Goal: Task Accomplishment & Management: Manage account settings

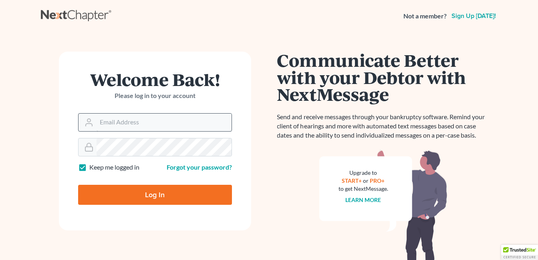
type input "fesenmyer_law@hotmail.com"
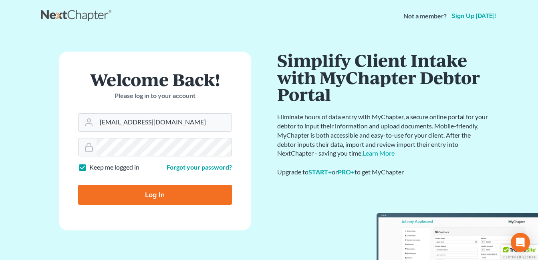
click at [159, 192] on input "Log In" at bounding box center [155, 195] width 154 height 20
type input "Thinking..."
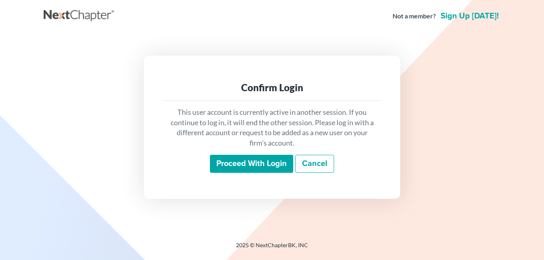
click at [247, 169] on input "Proceed with login" at bounding box center [251, 164] width 83 height 18
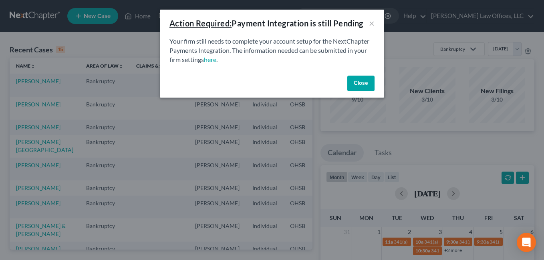
click at [367, 82] on button "Close" at bounding box center [360, 84] width 27 height 16
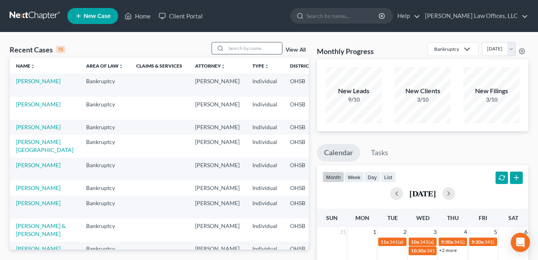
click at [251, 51] on input "search" at bounding box center [254, 48] width 56 height 12
type input "calhoun"
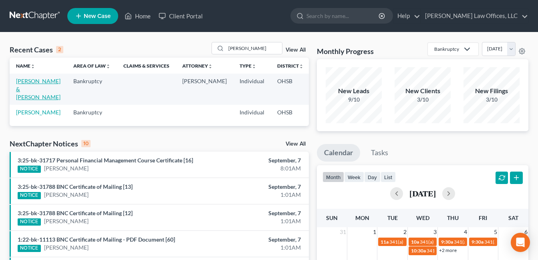
click at [24, 95] on link "Calhoun, Paul & Elizabeth" at bounding box center [38, 89] width 44 height 23
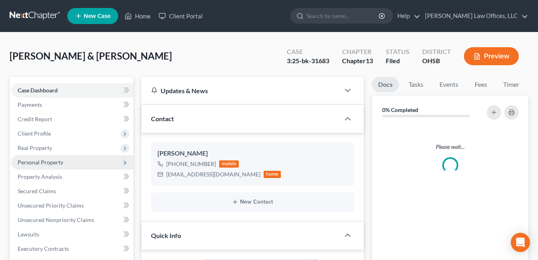
click at [36, 161] on span "Personal Property" at bounding box center [41, 162] width 46 height 7
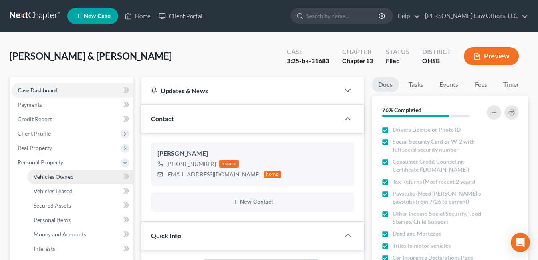
click at [44, 175] on span "Vehicles Owned" at bounding box center [54, 176] width 40 height 7
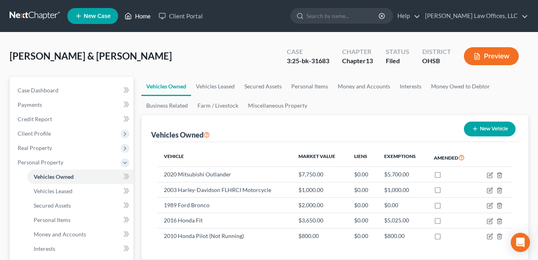
click at [140, 16] on link "Home" at bounding box center [138, 16] width 34 height 14
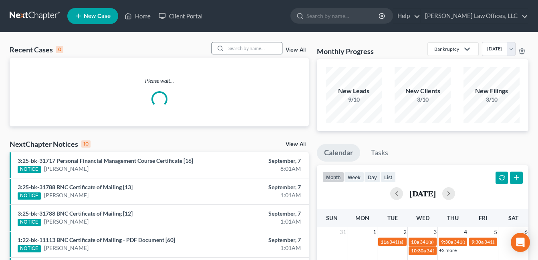
click at [242, 50] on input "search" at bounding box center [254, 48] width 56 height 12
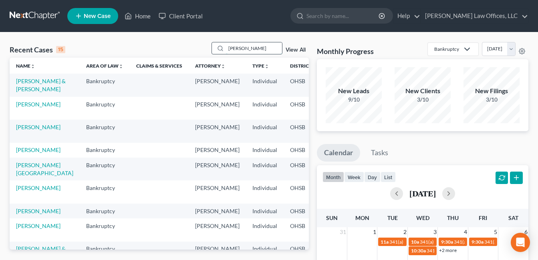
type input "freeman"
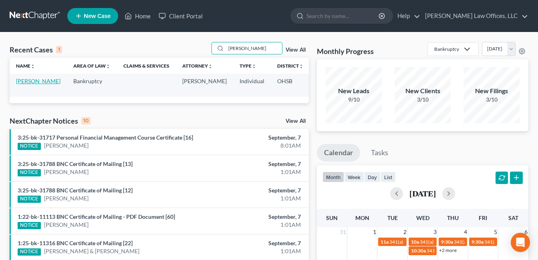
click at [25, 81] on link "Freeman, Tyler" at bounding box center [38, 81] width 44 height 7
select select "3"
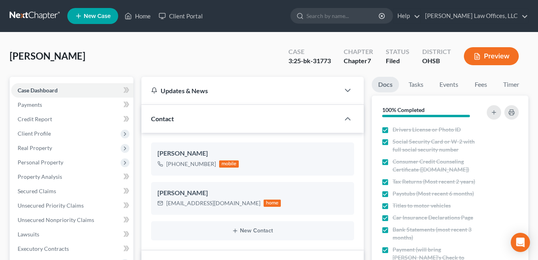
scroll to position [160, 0]
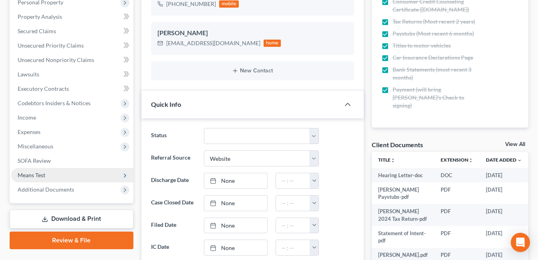
click at [44, 175] on span "Means Test" at bounding box center [32, 175] width 28 height 7
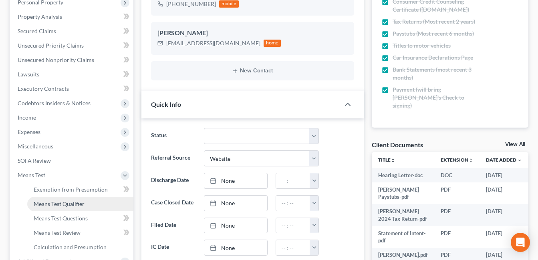
click at [51, 205] on span "Means Test Qualifier" at bounding box center [59, 204] width 51 height 7
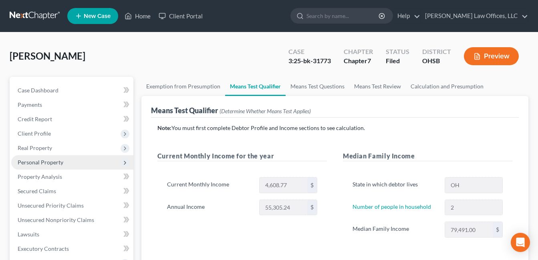
click at [42, 158] on span "Personal Property" at bounding box center [72, 162] width 122 height 14
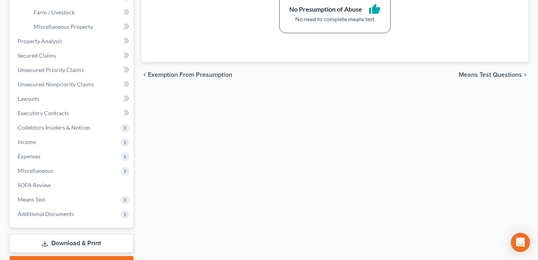
scroll to position [280, 0]
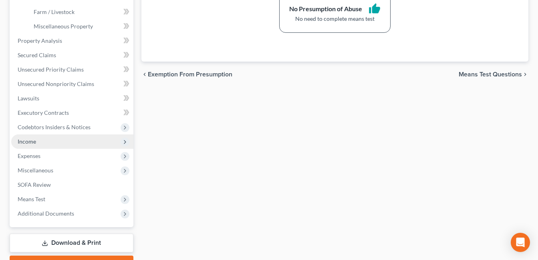
click at [42, 145] on span "Income" at bounding box center [72, 142] width 122 height 14
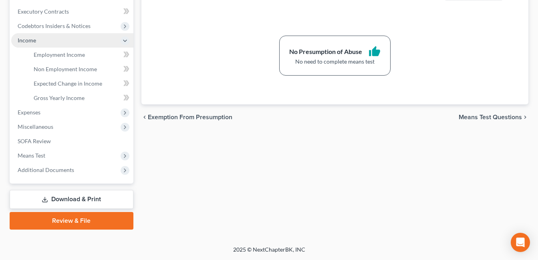
scroll to position [238, 0]
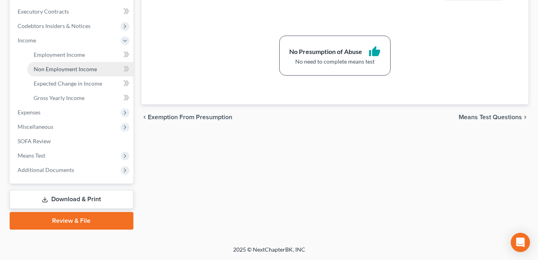
click at [66, 66] on span "Non Employment Income" at bounding box center [65, 69] width 63 height 7
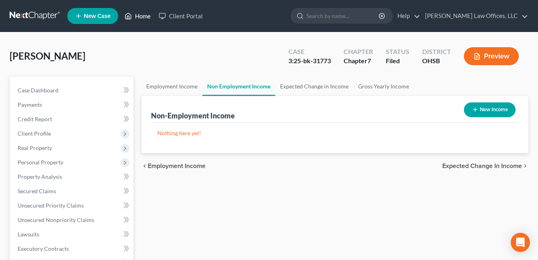
click at [145, 15] on link "Home" at bounding box center [138, 16] width 34 height 14
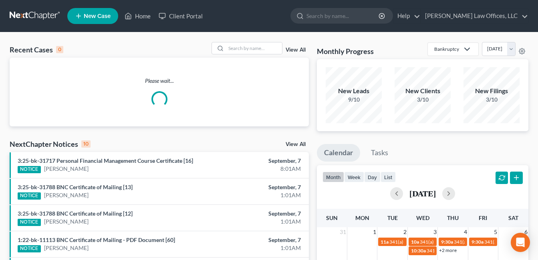
click at [300, 51] on link "View All" at bounding box center [296, 50] width 20 height 6
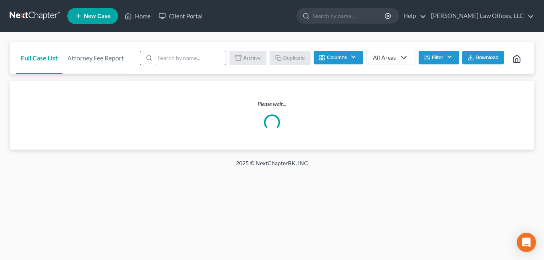
click at [178, 57] on input "search" at bounding box center [190, 58] width 71 height 14
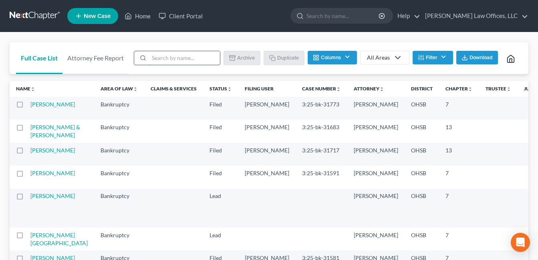
type input "template"
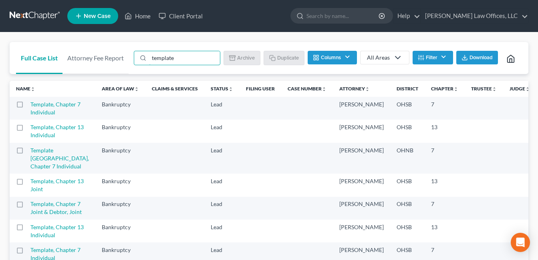
click at [27, 107] on label at bounding box center [27, 107] width 0 height 0
click at [30, 106] on input "checkbox" at bounding box center [32, 103] width 5 height 5
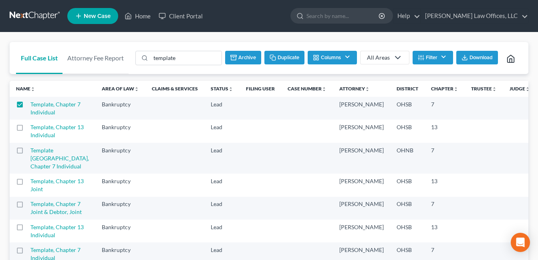
click at [287, 58] on button "Duplicate" at bounding box center [284, 58] width 40 height 14
checkbox input "false"
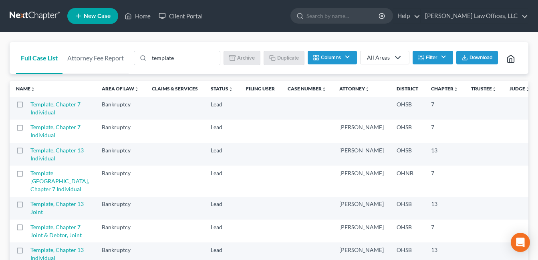
click at [27, 107] on label at bounding box center [27, 107] width 0 height 0
click at [30, 106] on input "checkbox" at bounding box center [32, 103] width 5 height 5
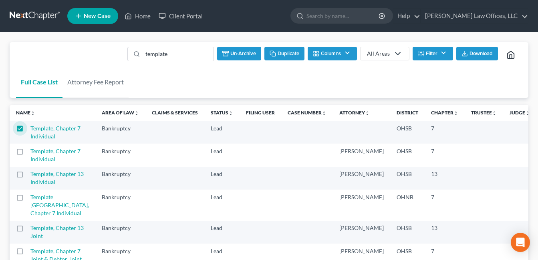
click at [27, 131] on label at bounding box center [27, 131] width 0 height 0
click at [30, 128] on input "checkbox" at bounding box center [32, 127] width 5 height 5
checkbox input "false"
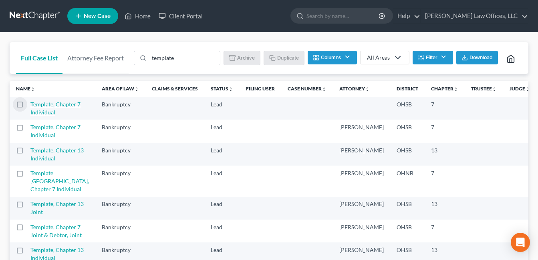
click at [49, 116] on link "Template, Chapter 7 Individual" at bounding box center [55, 108] width 50 height 15
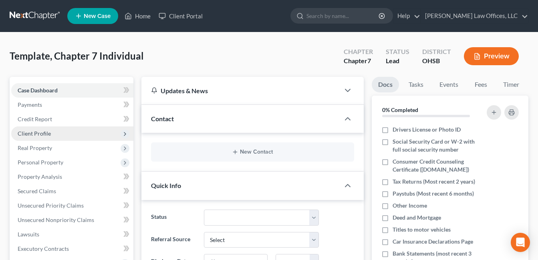
drag, startPoint x: 45, startPoint y: 134, endPoint x: 49, endPoint y: 134, distance: 4.0
click at [45, 134] on span "Client Profile" at bounding box center [34, 133] width 33 height 7
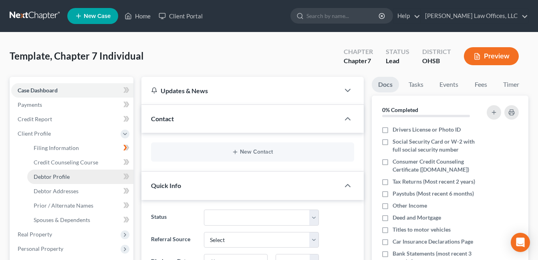
click at [62, 176] on span "Debtor Profile" at bounding box center [52, 176] width 36 height 7
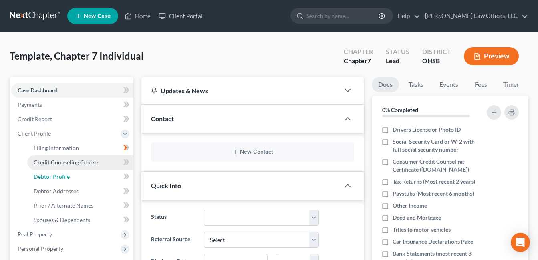
select select "1"
select select "0"
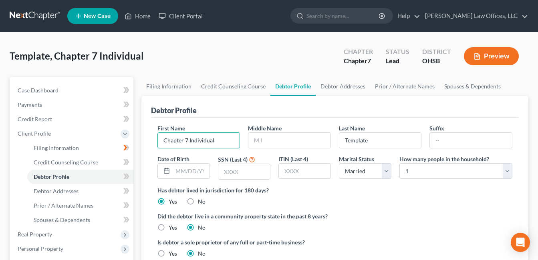
drag, startPoint x: 222, startPoint y: 141, endPoint x: 148, endPoint y: 148, distance: 73.7
click at [148, 148] on div "Debtor Profile First Name Chapter 7 Individual Middle Name Last Name Template S…" at bounding box center [334, 185] width 387 height 178
type input "Devon"
type input "Morland"
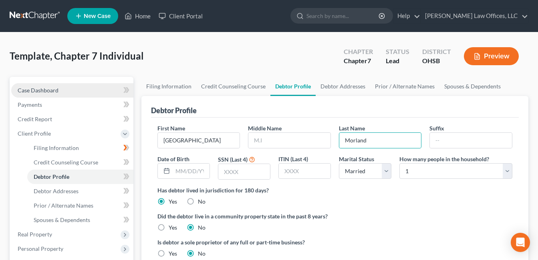
click at [46, 87] on span "Case Dashboard" at bounding box center [38, 90] width 41 height 7
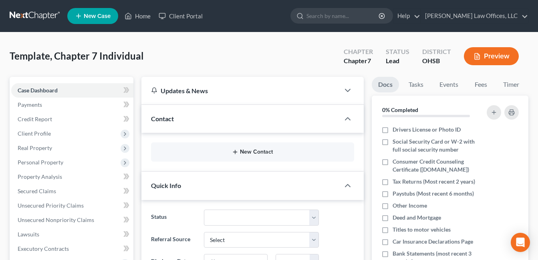
click at [249, 150] on button "New Contact" at bounding box center [252, 152] width 190 height 6
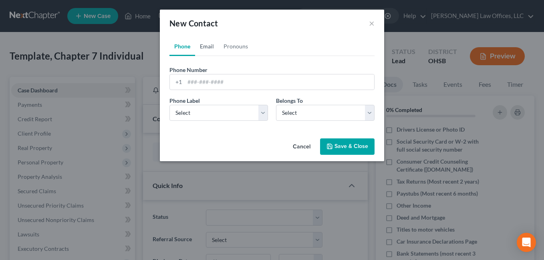
drag, startPoint x: 208, startPoint y: 45, endPoint x: 187, endPoint y: 39, distance: 22.3
click at [209, 45] on link "Email" at bounding box center [207, 46] width 24 height 19
paste input "devon_morland@yahoo.com"
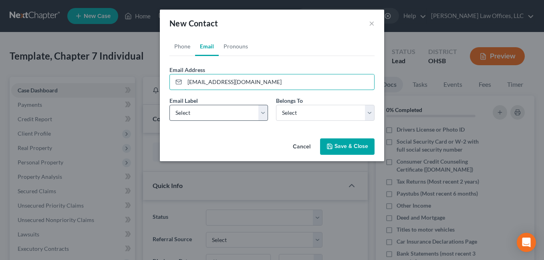
type input "devon_morland@yahoo.com"
click at [261, 112] on select "Select Home Work Other" at bounding box center [218, 113] width 99 height 16
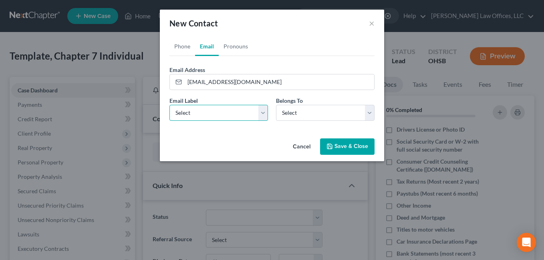
select select "0"
click at [169, 105] on select "Select Home Work Other" at bounding box center [218, 113] width 99 height 16
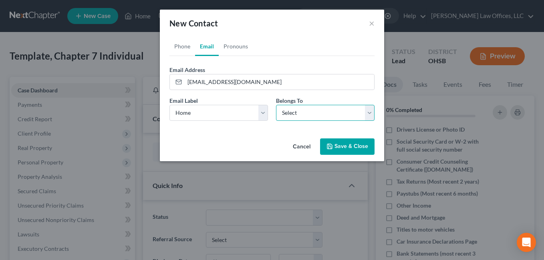
click at [369, 113] on select "Select Client Other" at bounding box center [325, 113] width 99 height 16
select select "0"
click at [276, 105] on select "Select Client Other" at bounding box center [325, 113] width 99 height 16
click at [351, 144] on button "Save & Close" at bounding box center [347, 147] width 54 height 17
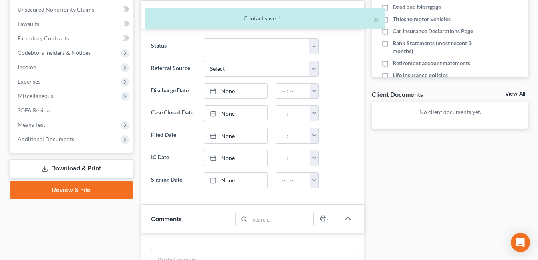
scroll to position [361, 0]
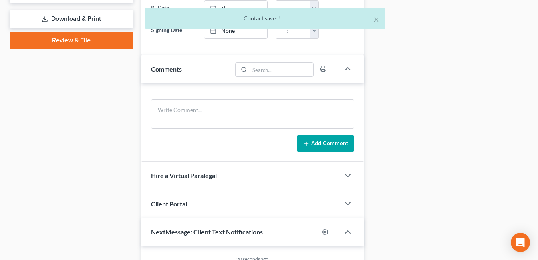
click at [277, 201] on div "Client Portal" at bounding box center [240, 204] width 198 height 28
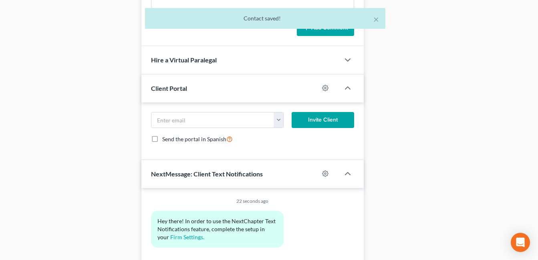
scroll to position [481, 0]
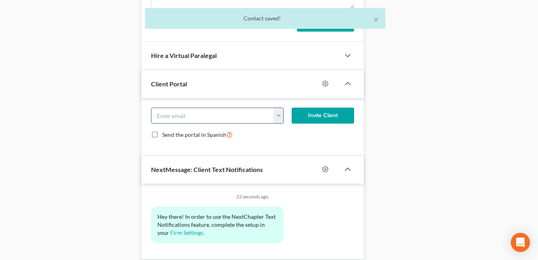
paste input "devon_morland@yahoo.com"
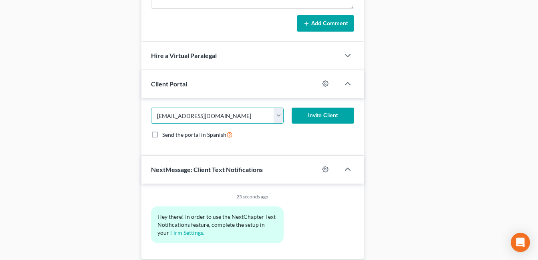
type input "devon_morland@yahoo.com"
click at [324, 117] on button "Invite Client" at bounding box center [323, 116] width 62 height 16
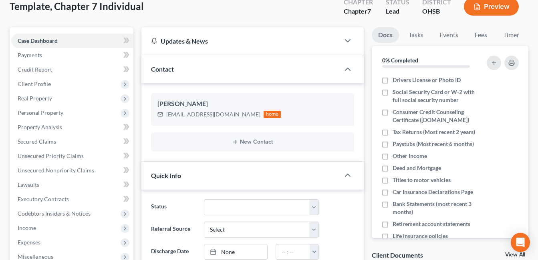
scroll to position [0, 0]
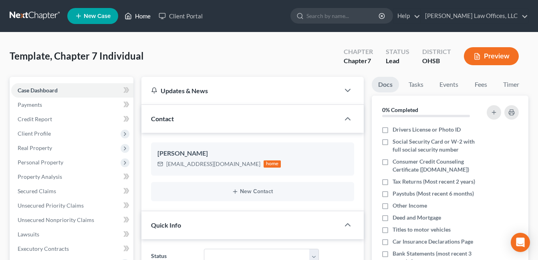
click at [139, 17] on link "Home" at bounding box center [138, 16] width 34 height 14
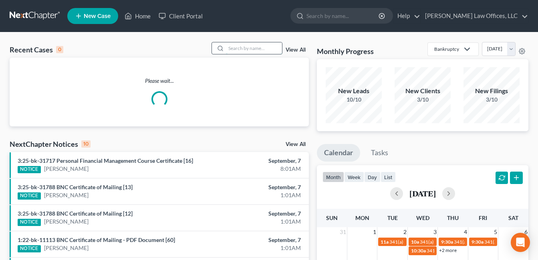
click at [262, 46] on input "search" at bounding box center [254, 48] width 56 height 12
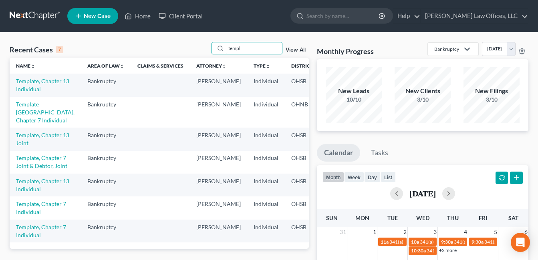
scroll to position [80, 0]
type input "templ"
click at [297, 48] on link "View All" at bounding box center [296, 50] width 20 height 6
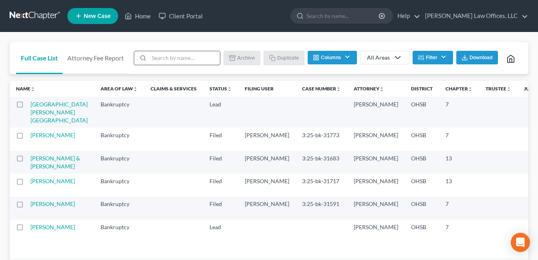
click at [179, 60] on input "search" at bounding box center [184, 58] width 71 height 14
type input "template"
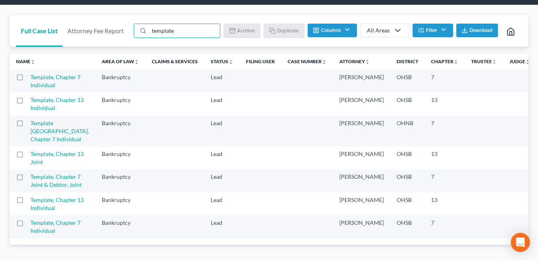
scroll to position [193, 0]
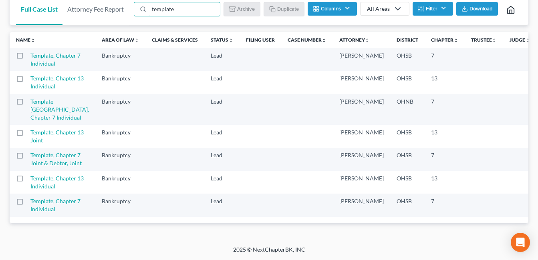
click at [27, 157] on label at bounding box center [27, 157] width 0 height 0
click at [30, 151] on input "checkbox" at bounding box center [32, 153] width 5 height 5
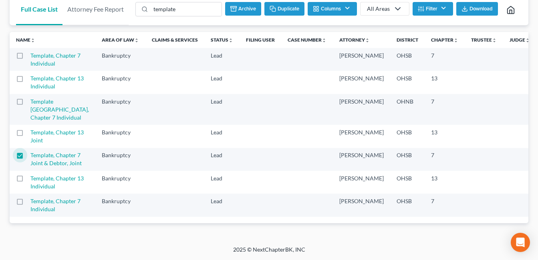
scroll to position [0, 0]
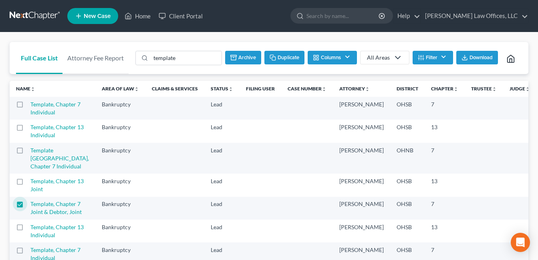
click at [286, 56] on button "Duplicate" at bounding box center [284, 58] width 40 height 14
checkbox input "false"
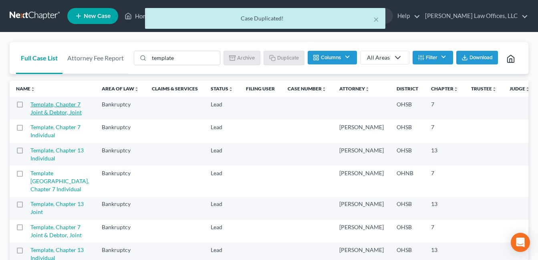
click at [40, 116] on link "Template, Chapter 7 Joint & Debtor, Joint" at bounding box center [55, 108] width 51 height 15
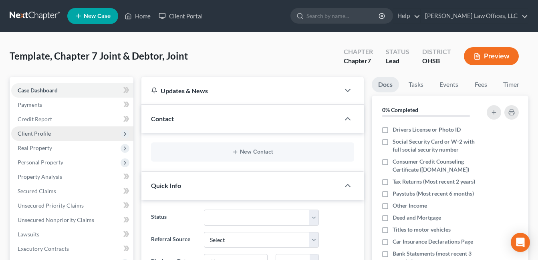
click at [41, 134] on span "Client Profile" at bounding box center [34, 133] width 33 height 7
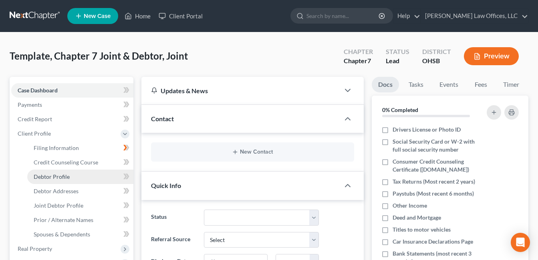
click at [54, 177] on span "Debtor Profile" at bounding box center [52, 176] width 36 height 7
select select "1"
select select "0"
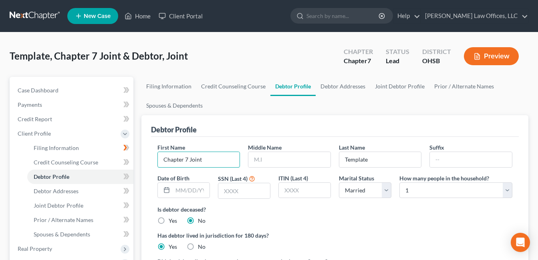
drag, startPoint x: 206, startPoint y: 161, endPoint x: 142, endPoint y: 167, distance: 64.4
click at [143, 167] on div "Debtor Profile First Name Chapter 7 Joint Middle Name Last Name Template Suffix…" at bounding box center [334, 217] width 387 height 204
type input "Manuel"
type input "Toldeo"
click at [377, 87] on link "Joint Debtor Profile" at bounding box center [399, 86] width 59 height 19
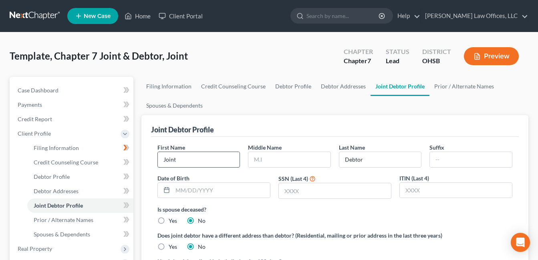
click at [178, 158] on input "Joint" at bounding box center [199, 159] width 82 height 15
drag, startPoint x: 178, startPoint y: 159, endPoint x: 131, endPoint y: 164, distance: 47.5
type input "Delia"
click at [368, 161] on input "Debtor" at bounding box center [380, 159] width 82 height 15
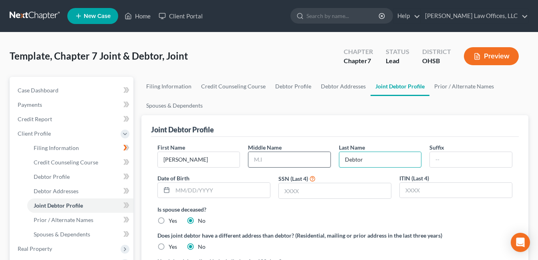
drag, startPoint x: 375, startPoint y: 159, endPoint x: 298, endPoint y: 163, distance: 76.6
click at [299, 163] on div "First Name Delia Middle Name Last Name Debtor Suffix Date of Birth SSN (Last 4)…" at bounding box center [334, 174] width 363 height 62
type input "Toldeo"
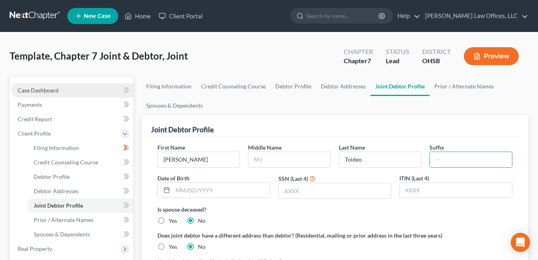
click at [29, 91] on span "Case Dashboard" at bounding box center [38, 90] width 41 height 7
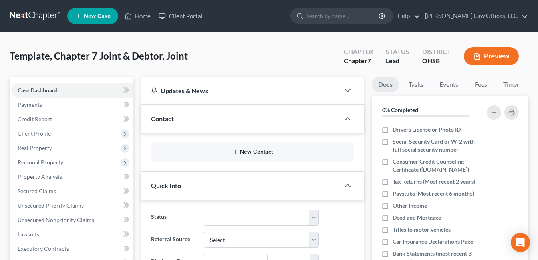
click at [245, 154] on button "New Contact" at bounding box center [252, 152] width 190 height 6
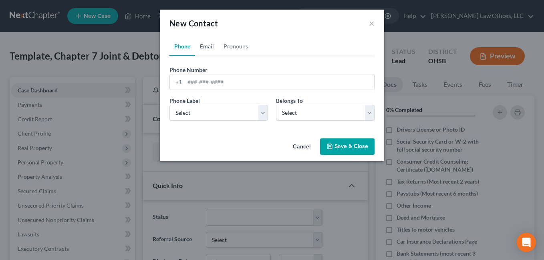
click at [204, 48] on link "Email" at bounding box center [207, 46] width 24 height 19
paste input "deliatoledo0728@gmail.com"
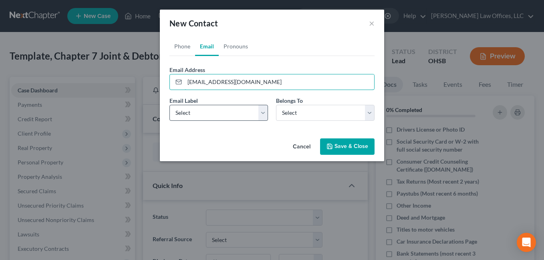
type input "deliatoledo0728@gmail.com"
drag, startPoint x: 266, startPoint y: 115, endPoint x: 249, endPoint y: 118, distance: 17.5
click at [266, 115] on select "Select Home Work Other" at bounding box center [218, 113] width 99 height 16
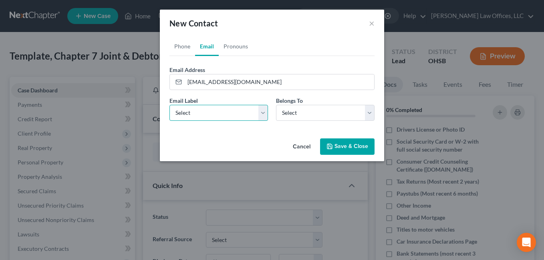
select select "0"
click at [169, 105] on select "Select Home Work Other" at bounding box center [218, 113] width 99 height 16
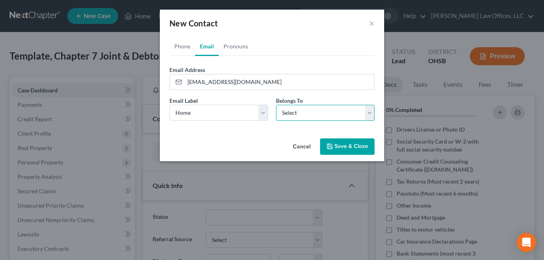
drag, startPoint x: 373, startPoint y: 114, endPoint x: 365, endPoint y: 117, distance: 8.1
click at [373, 114] on select "Select Client Spouse Other" at bounding box center [325, 113] width 99 height 16
select select "0"
click at [276, 105] on select "Select Client Spouse Other" at bounding box center [325, 113] width 99 height 16
click at [339, 144] on button "Save & Close" at bounding box center [347, 147] width 54 height 17
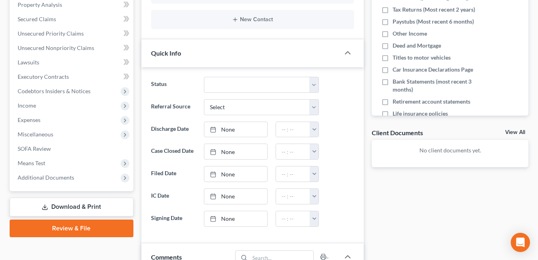
scroll to position [401, 0]
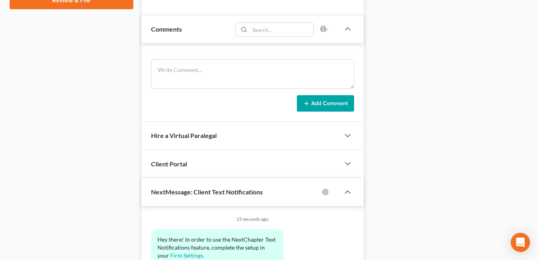
click at [212, 160] on div "Client Portal" at bounding box center [240, 164] width 198 height 28
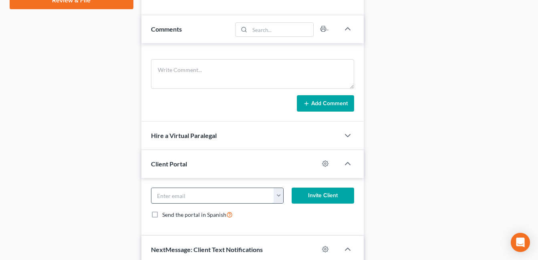
paste input "deliatoledo0728@gmail.com"
type input "deliatoledo0728@gmail.com"
click at [326, 195] on button "Invite Client" at bounding box center [323, 196] width 62 height 16
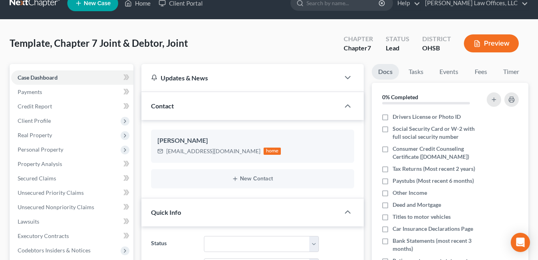
scroll to position [0, 0]
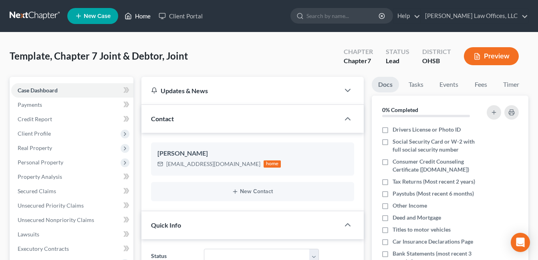
click at [144, 14] on link "Home" at bounding box center [138, 16] width 34 height 14
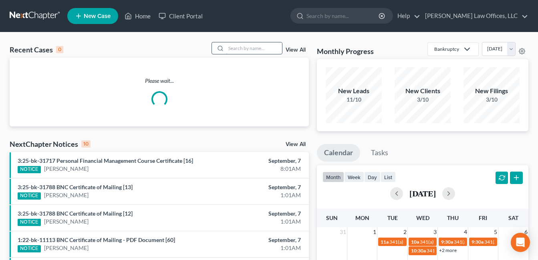
click at [229, 48] on input "search" at bounding box center [254, 48] width 56 height 12
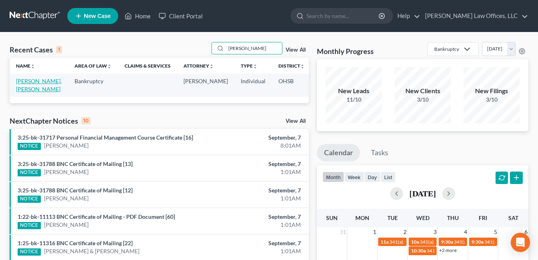
type input "schoen"
click at [23, 88] on link "Manuel, Schoen" at bounding box center [39, 85] width 46 height 15
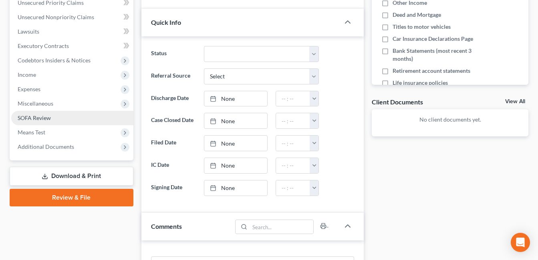
scroll to position [200, 0]
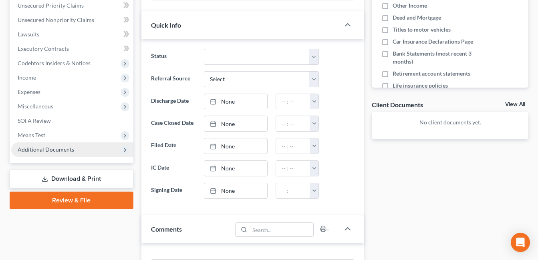
click at [55, 147] on span "Additional Documents" at bounding box center [46, 149] width 56 height 7
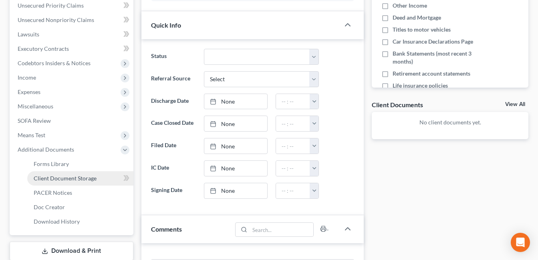
click at [82, 179] on span "Client Document Storage" at bounding box center [65, 178] width 63 height 7
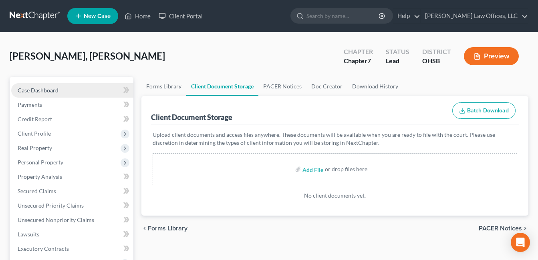
click at [60, 89] on link "Case Dashboard" at bounding box center [72, 90] width 122 height 14
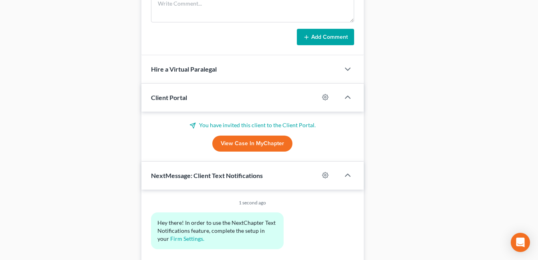
scroll to position [503, 0]
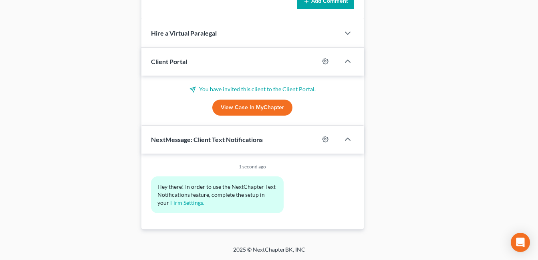
click at [273, 104] on link "View Case in MyChapter" at bounding box center [252, 108] width 80 height 16
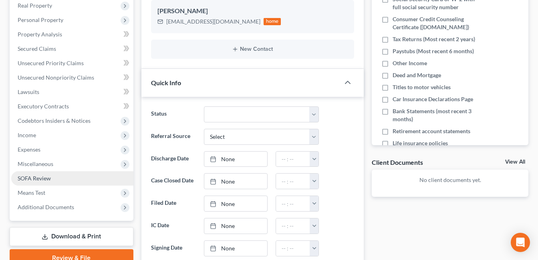
scroll to position [0, 0]
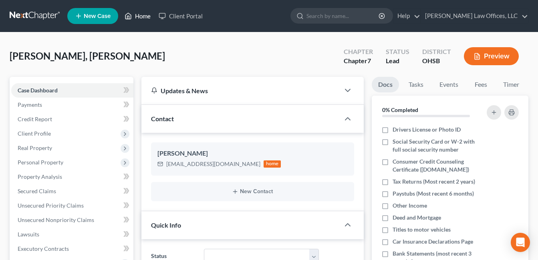
drag, startPoint x: 143, startPoint y: 16, endPoint x: 140, endPoint y: 27, distance: 10.7
click at [143, 16] on link "Home" at bounding box center [138, 16] width 34 height 14
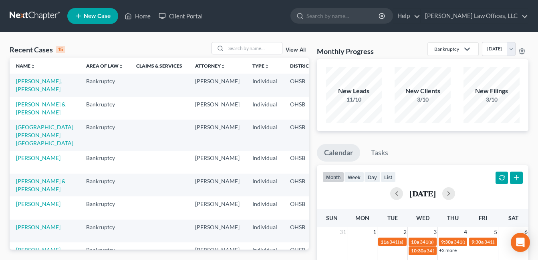
click at [293, 46] on div "View All" at bounding box center [261, 48] width 98 height 12
click at [295, 48] on link "View All" at bounding box center [296, 50] width 20 height 6
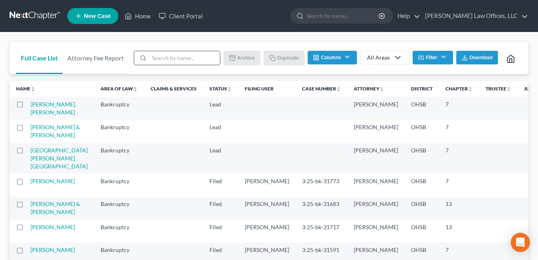
click at [187, 59] on input "search" at bounding box center [184, 58] width 71 height 14
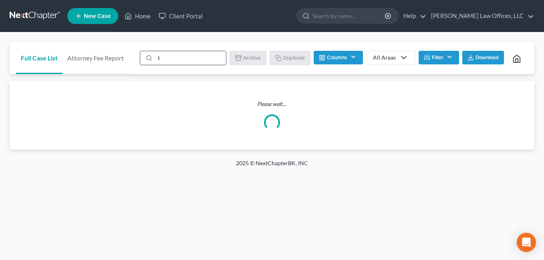
type input "template"
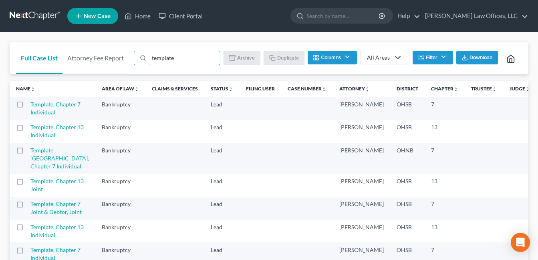
click at [27, 107] on label at bounding box center [27, 107] width 0 height 0
click at [30, 106] on input "checkbox" at bounding box center [32, 103] width 5 height 5
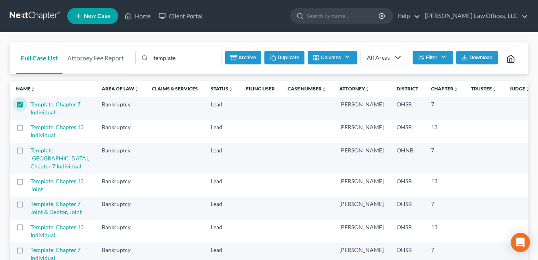
click at [283, 57] on button "Duplicate" at bounding box center [284, 58] width 40 height 14
checkbox input "false"
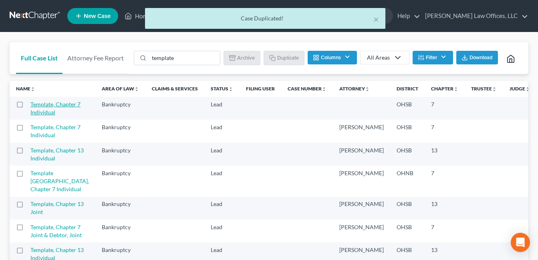
click at [44, 116] on link "Template, Chapter 7 Individual" at bounding box center [55, 108] width 50 height 15
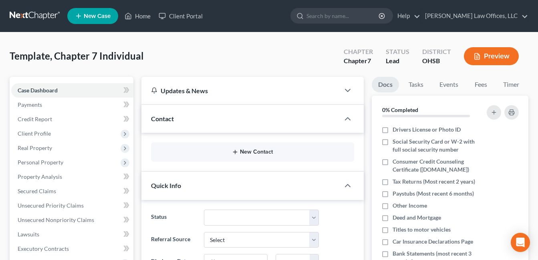
click at [256, 153] on button "New Contact" at bounding box center [252, 152] width 190 height 6
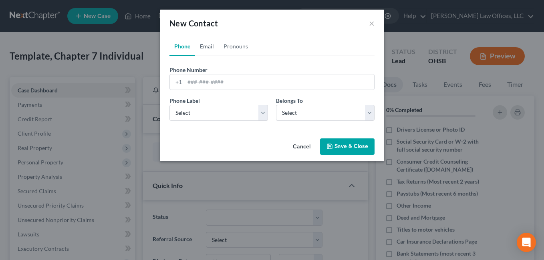
drag, startPoint x: 204, startPoint y: 47, endPoint x: 205, endPoint y: 64, distance: 16.9
click at [204, 47] on link "Email" at bounding box center [207, 46] width 24 height 19
click at [210, 85] on input "email" at bounding box center [279, 82] width 189 height 15
type input "j"
paste input "baileyjanelle2@gmail.com"
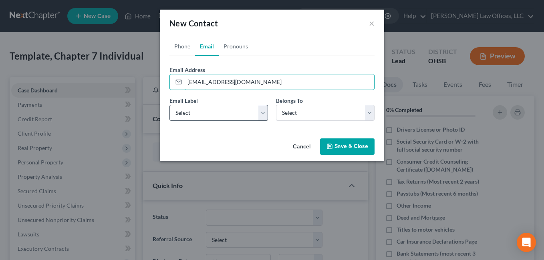
type input "baileyjanelle2@gmail.com"
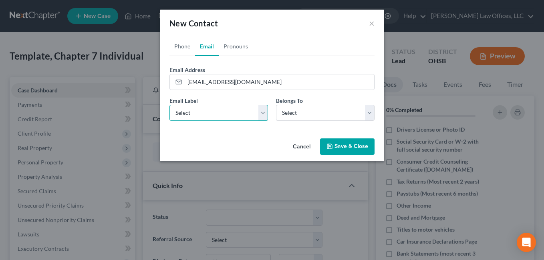
drag, startPoint x: 262, startPoint y: 114, endPoint x: 246, endPoint y: 122, distance: 18.5
click at [262, 114] on select "Select Home Work Other" at bounding box center [218, 113] width 99 height 16
select select "0"
click at [169, 105] on select "Select Home Work Other" at bounding box center [218, 113] width 99 height 16
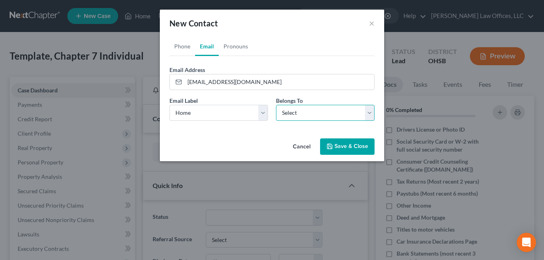
drag, startPoint x: 369, startPoint y: 113, endPoint x: 349, endPoint y: 122, distance: 22.4
click at [369, 113] on select "Select Client Other" at bounding box center [325, 113] width 99 height 16
select select "0"
click at [276, 105] on select "Select Client Other" at bounding box center [325, 113] width 99 height 16
click at [339, 147] on button "Save & Close" at bounding box center [347, 147] width 54 height 17
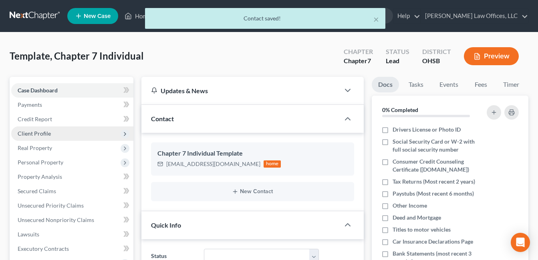
click at [56, 133] on span "Client Profile" at bounding box center [72, 134] width 122 height 14
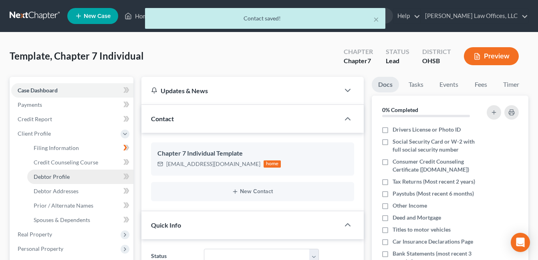
click at [65, 175] on span "Debtor Profile" at bounding box center [52, 176] width 36 height 7
select select "1"
select select "0"
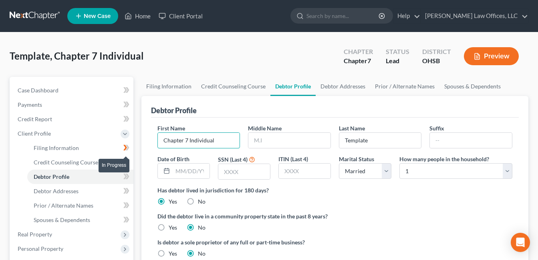
drag, startPoint x: 221, startPoint y: 140, endPoint x: 126, endPoint y: 143, distance: 94.6
type input "Janelle"
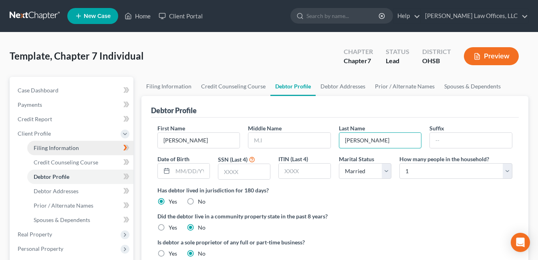
type input "Bailey"
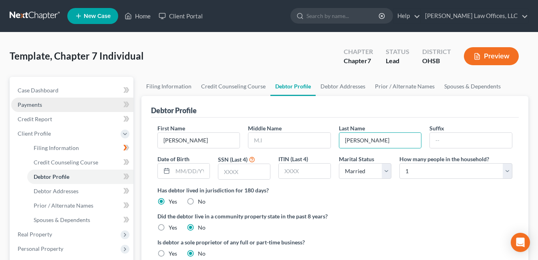
click at [31, 105] on span "Payments" at bounding box center [30, 104] width 24 height 7
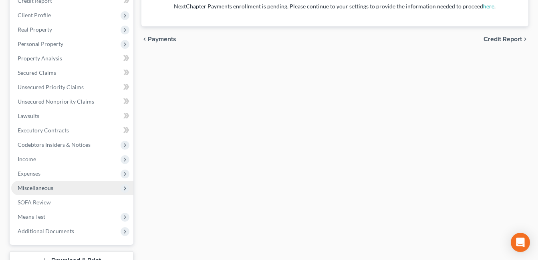
scroll to position [180, 0]
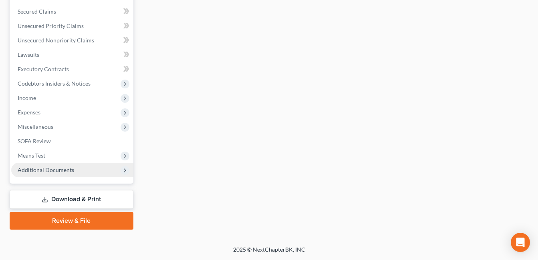
click at [73, 169] on span "Additional Documents" at bounding box center [46, 170] width 56 height 7
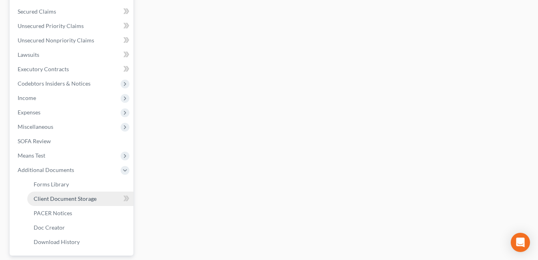
click at [83, 197] on span "Client Document Storage" at bounding box center [65, 198] width 63 height 7
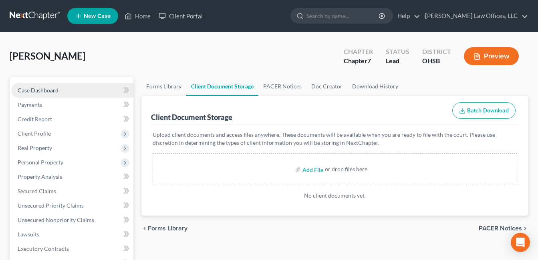
click at [65, 86] on link "Case Dashboard" at bounding box center [72, 90] width 122 height 14
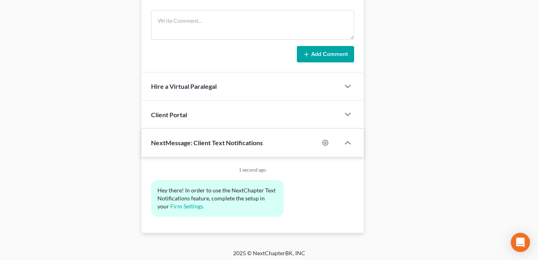
scroll to position [453, 0]
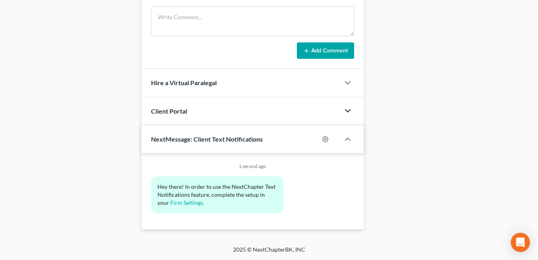
click at [349, 107] on icon "button" at bounding box center [348, 111] width 10 height 10
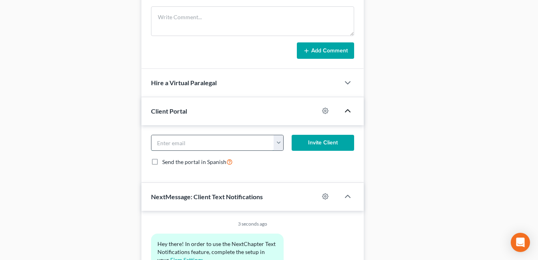
paste input "baileyjanelle2@gmail.com"
type input "baileyjanelle2@gmail.com"
click at [323, 142] on button "Invite Client" at bounding box center [323, 143] width 62 height 16
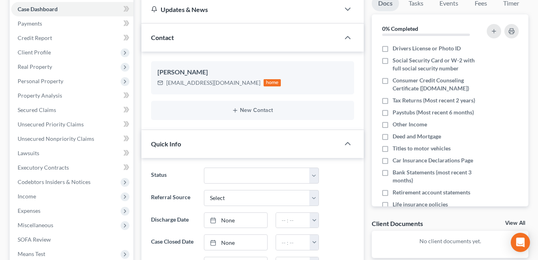
scroll to position [0, 0]
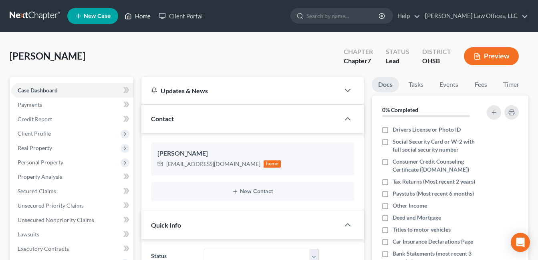
drag, startPoint x: 137, startPoint y: 16, endPoint x: 153, endPoint y: 19, distance: 15.9
click at [137, 16] on link "Home" at bounding box center [138, 16] width 34 height 14
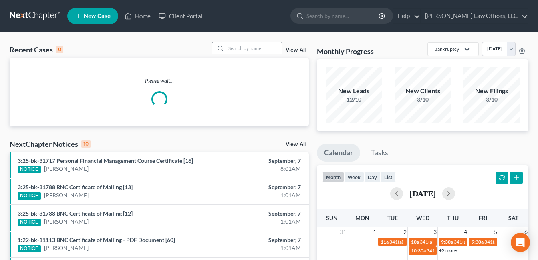
click at [252, 50] on input "search" at bounding box center [254, 48] width 56 height 12
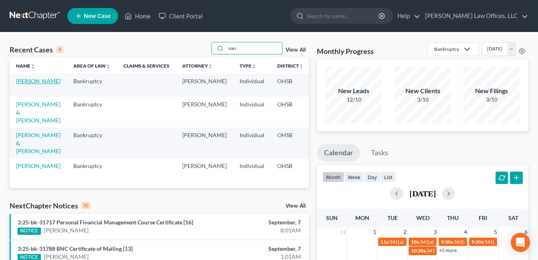
type input "van"
click at [22, 85] on link "[PERSON_NAME]" at bounding box center [38, 81] width 44 height 7
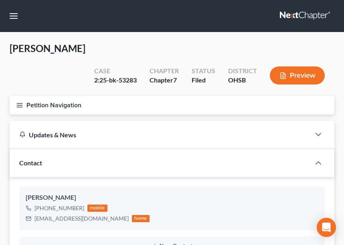
drag, startPoint x: 109, startPoint y: 111, endPoint x: 234, endPoint y: 42, distance: 143.1
click at [109, 111] on button "Petition Navigation" at bounding box center [172, 105] width 324 height 18
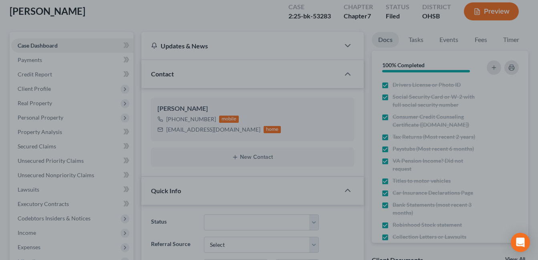
scroll to position [120, 0]
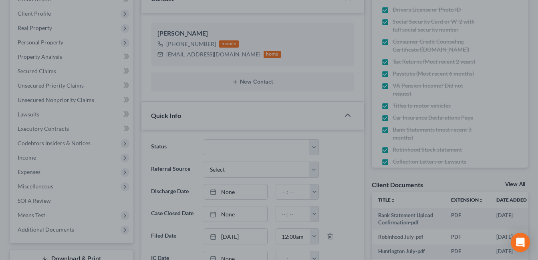
click at [54, 158] on div at bounding box center [269, 130] width 538 height 260
click at [32, 157] on div at bounding box center [269, 130] width 538 height 260
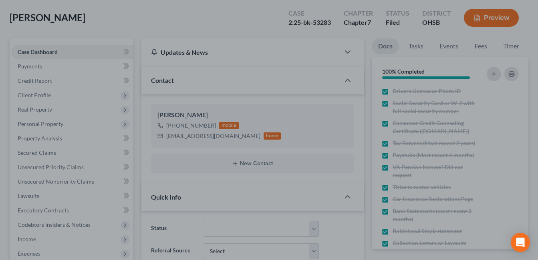
scroll to position [0, 0]
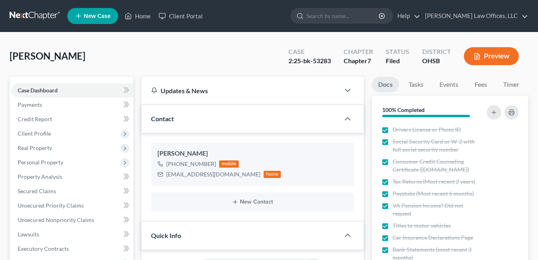
select select "3"
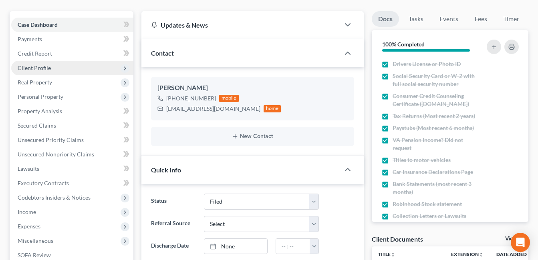
scroll to position [120, 0]
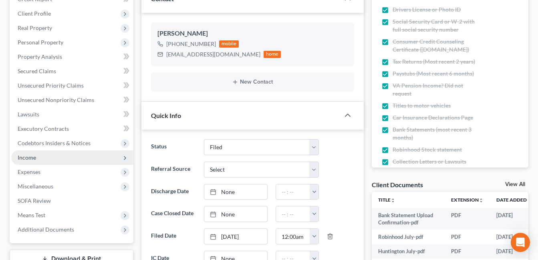
click at [35, 159] on span "Income" at bounding box center [27, 157] width 18 height 7
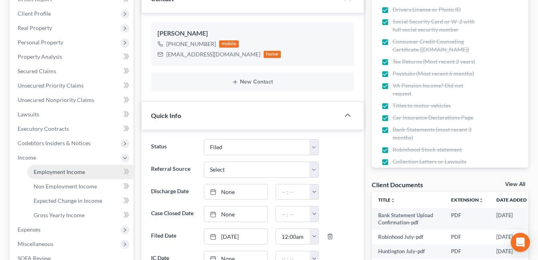
drag, startPoint x: 49, startPoint y: 167, endPoint x: 173, endPoint y: 159, distance: 124.0
click at [49, 167] on link "Employment Income" at bounding box center [80, 172] width 106 height 14
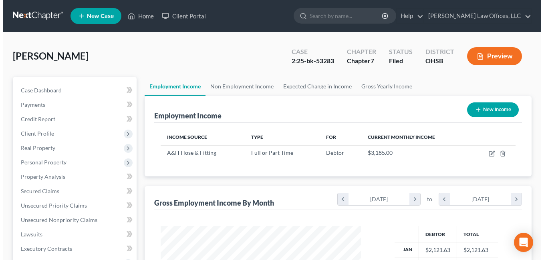
scroll to position [144, 217]
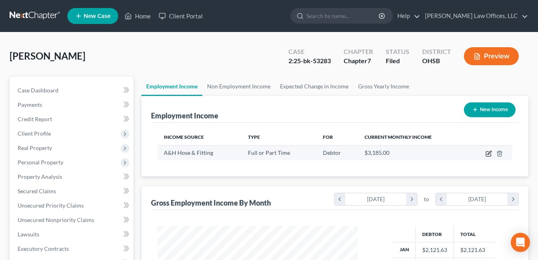
click at [487, 154] on icon "button" at bounding box center [489, 154] width 6 height 6
select select "0"
select select "36"
select select "3"
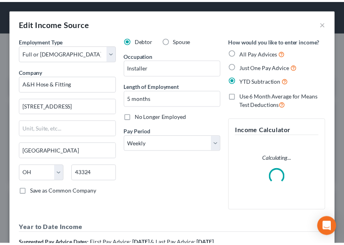
scroll to position [149, 314]
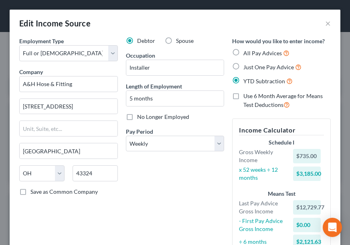
click at [137, 176] on div "Debtor Spouse Occupation Installer Length of Employment 5 months No Longer Empl…" at bounding box center [175, 150] width 107 height 227
click at [325, 24] on button "×" at bounding box center [328, 23] width 6 height 10
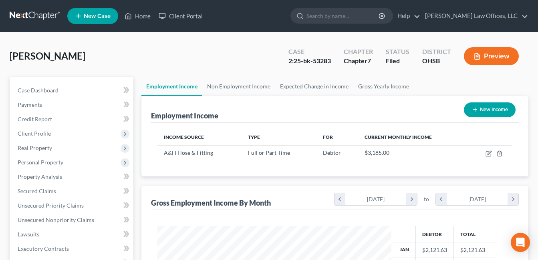
scroll to position [400461, 400388]
click at [45, 206] on span "Unsecured Priority Claims" at bounding box center [51, 205] width 66 height 7
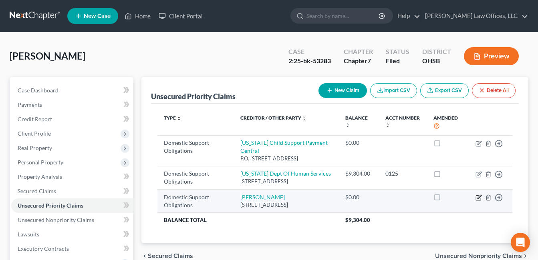
click at [476, 201] on icon "button" at bounding box center [478, 198] width 5 height 5
select select "36"
select select "0"
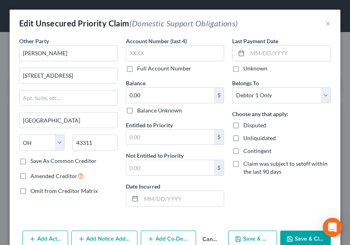
drag, startPoint x: 128, startPoint y: 21, endPoint x: 133, endPoint y: 19, distance: 6.0
click at [128, 21] on div "Edit Unsecured Priority Claim (Domestic Support Obligations)" at bounding box center [128, 23] width 219 height 11
click at [325, 20] on button "×" at bounding box center [328, 23] width 6 height 10
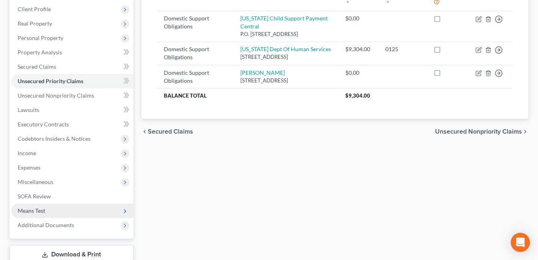
scroll to position [160, 0]
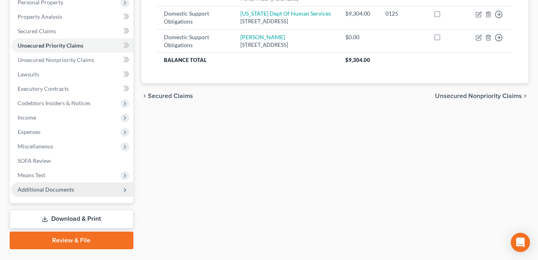
click at [42, 188] on span "Additional Documents" at bounding box center [46, 189] width 56 height 7
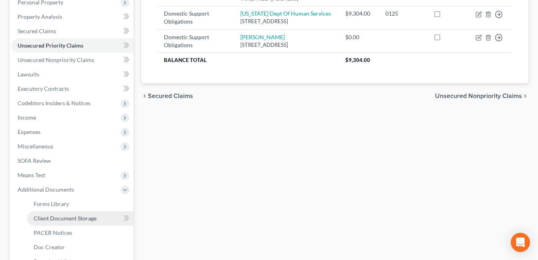
click at [62, 220] on span "Client Document Storage" at bounding box center [65, 218] width 63 height 7
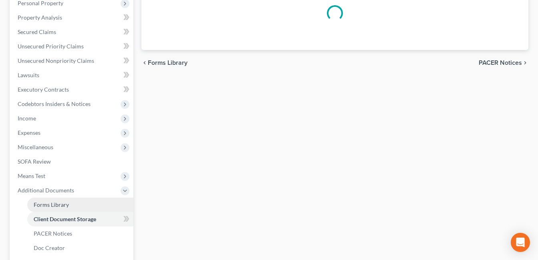
scroll to position [107, 0]
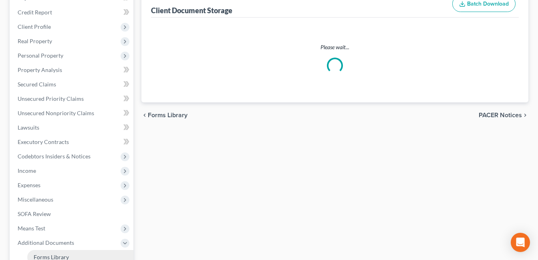
select select "7"
select select "37"
select select "52"
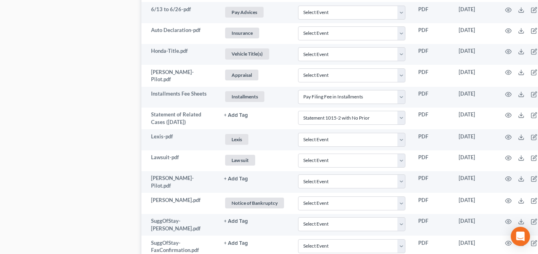
scroll to position [561, 0]
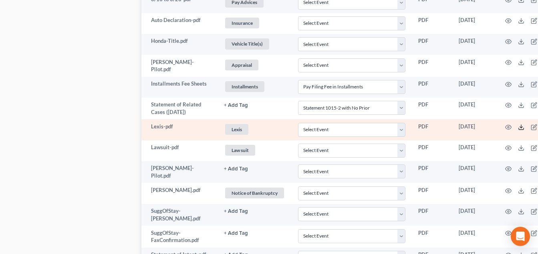
click at [518, 131] on icon at bounding box center [521, 127] width 6 height 6
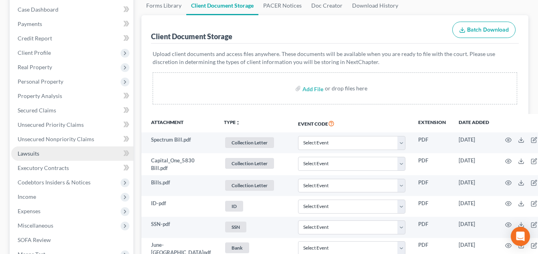
scroll to position [80, 0]
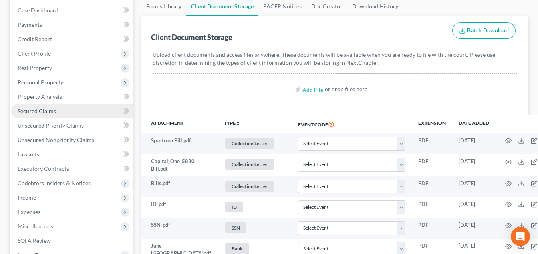
click at [48, 114] on span "Secured Claims" at bounding box center [37, 111] width 38 height 7
